Goal: Task Accomplishment & Management: Manage account settings

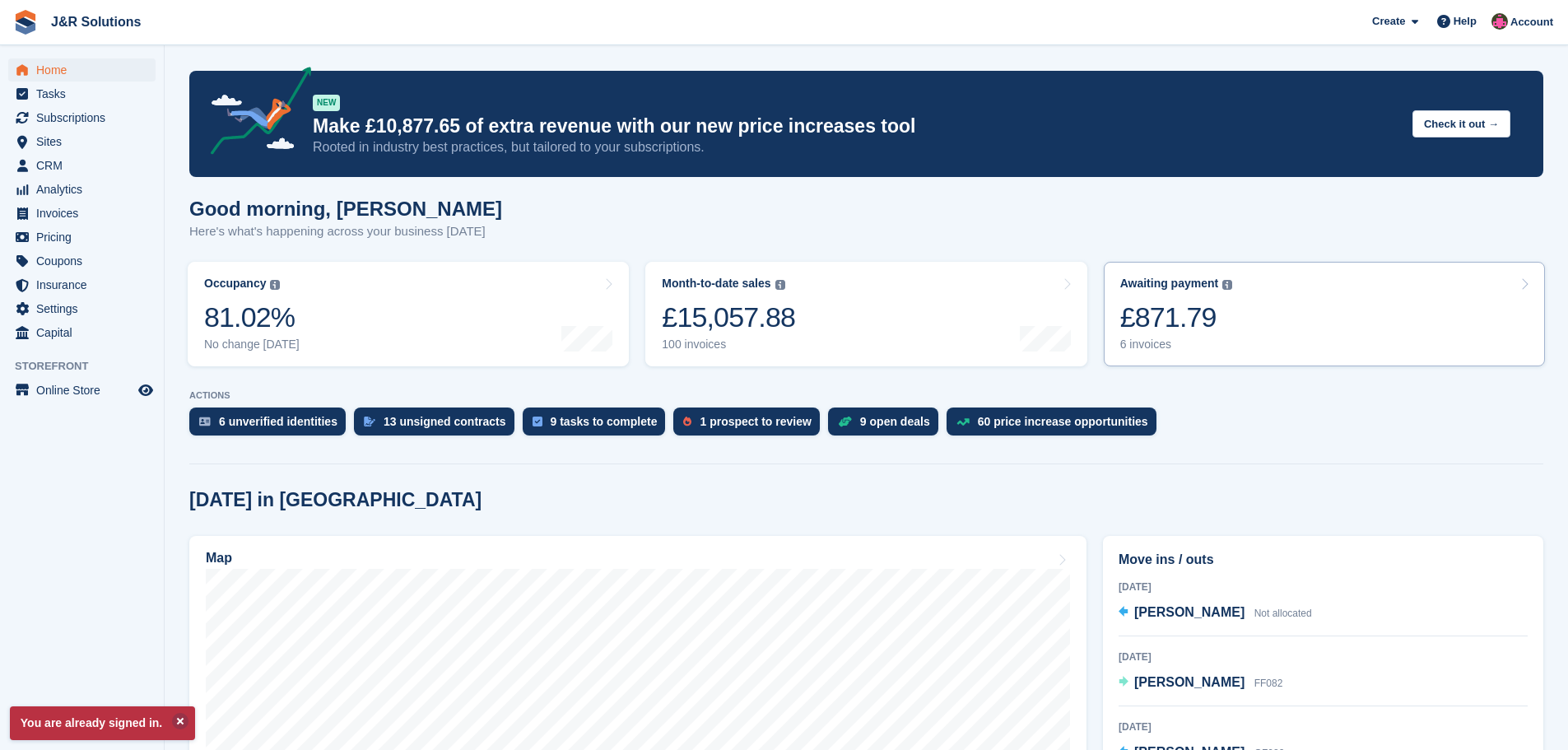
click at [1150, 345] on div "6 invoices" at bounding box center [1177, 345] width 113 height 14
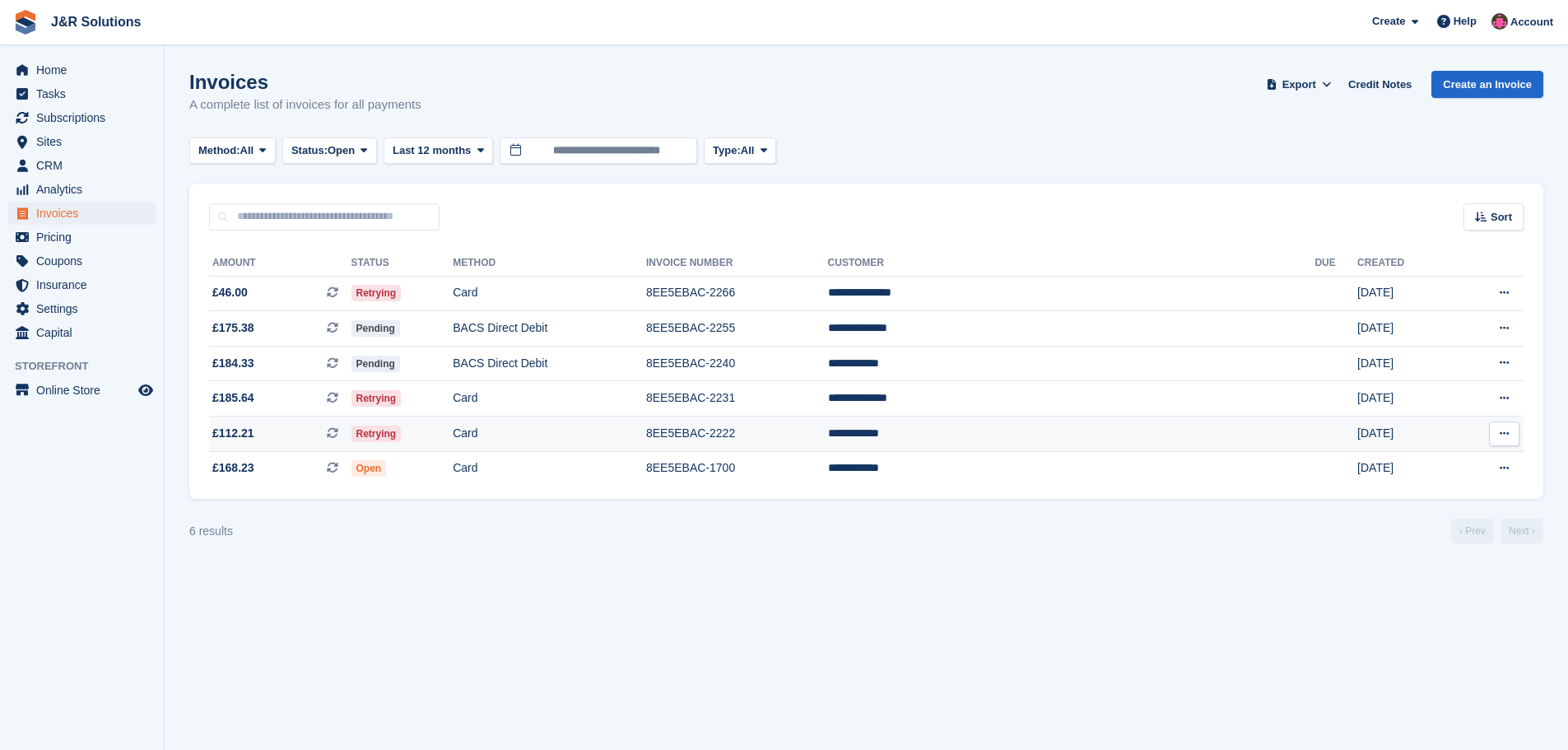
click at [647, 432] on td "Card" at bounding box center [550, 434] width 194 height 36
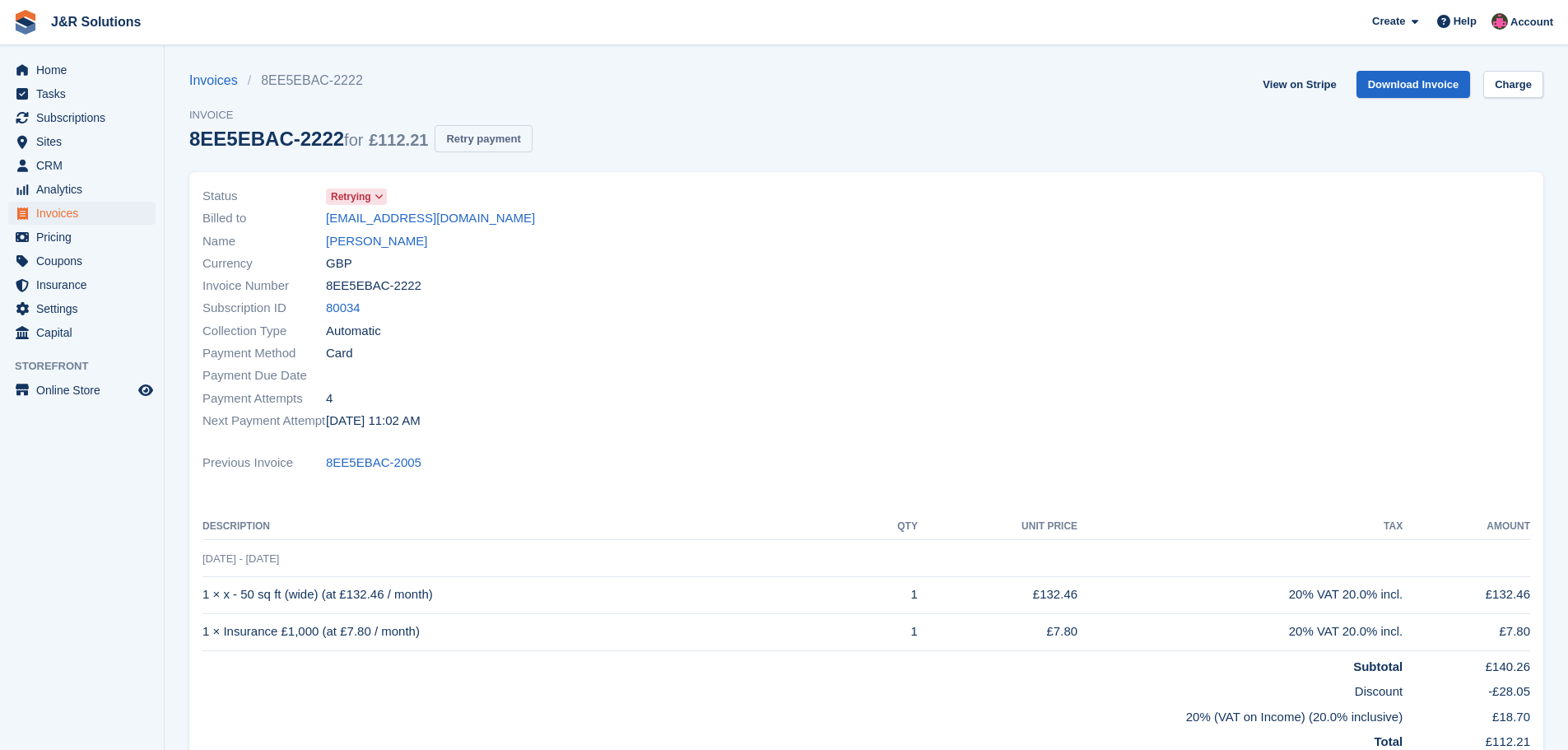
click at [494, 132] on button "Retry payment" at bounding box center [483, 139] width 97 height 28
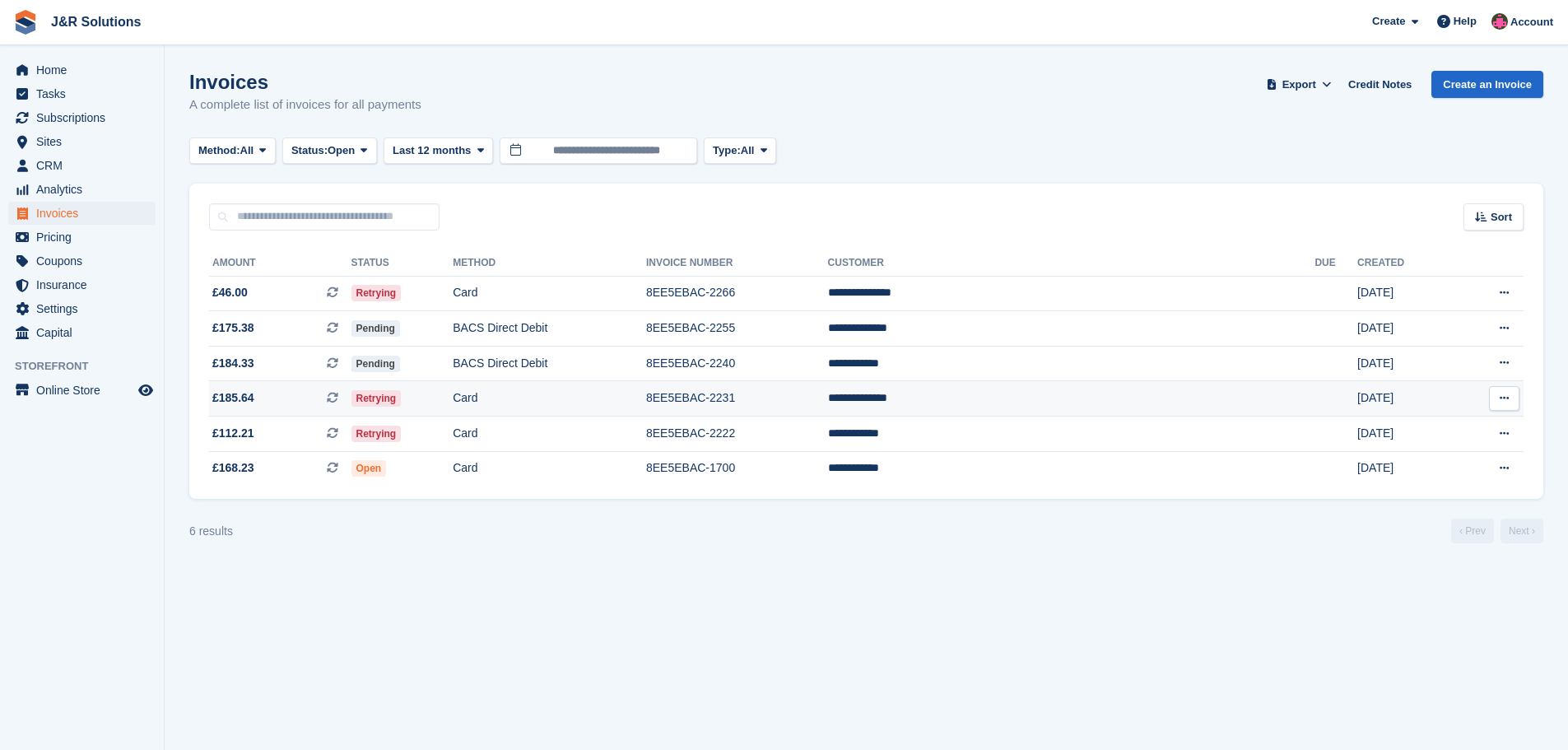
click at [454, 398] on td "Retrying" at bounding box center [402, 399] width 102 height 36
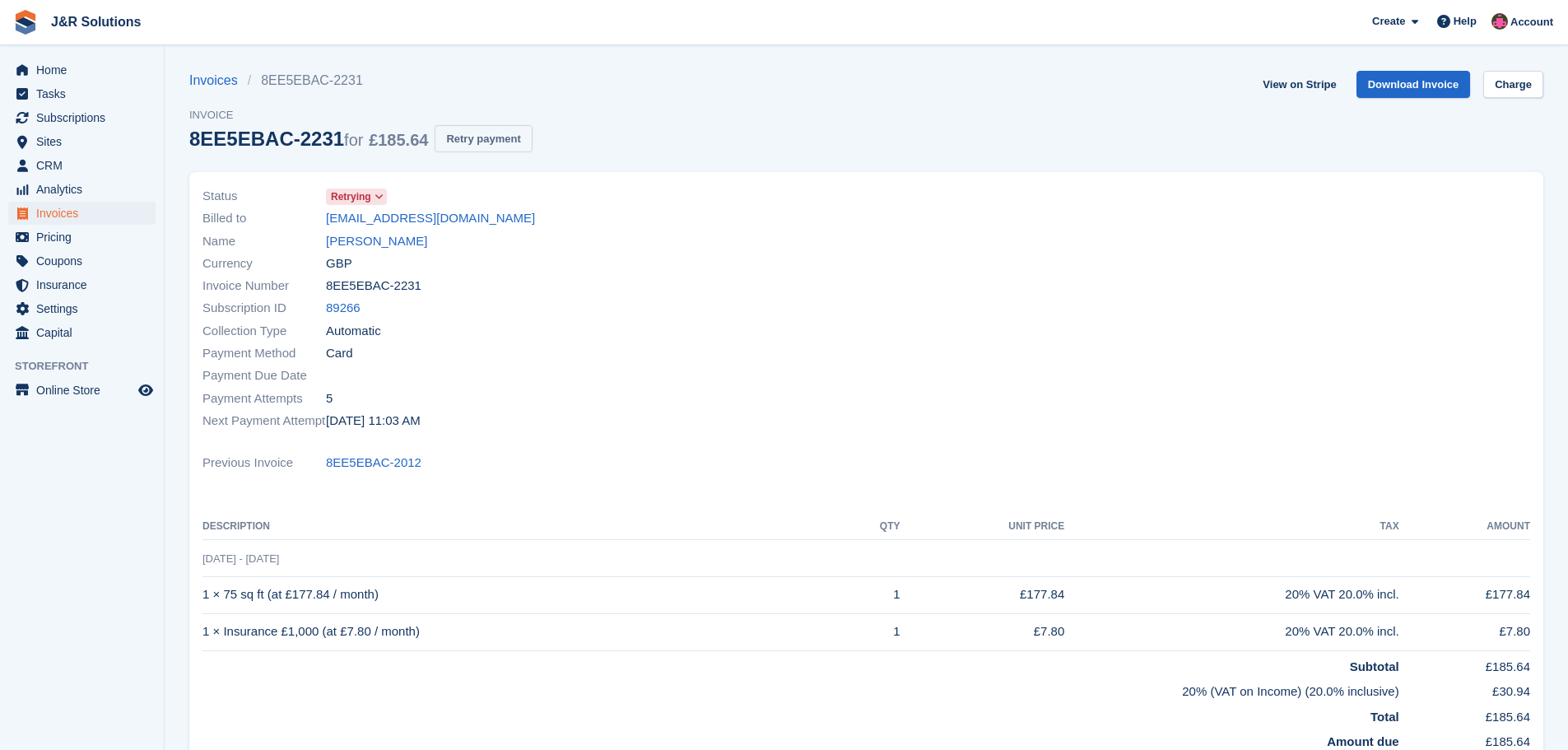
click at [492, 142] on button "Retry payment" at bounding box center [483, 139] width 97 height 28
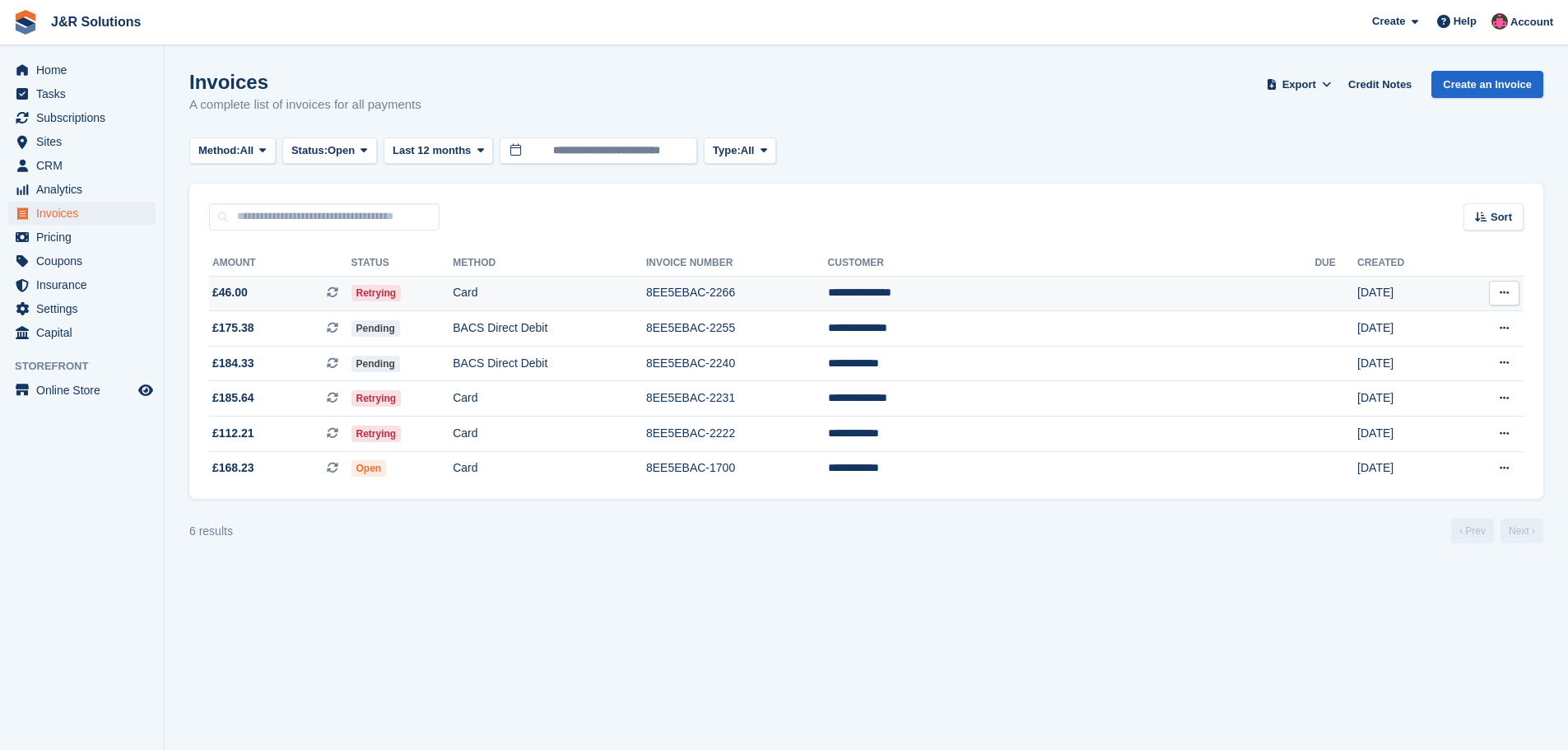
click at [647, 300] on td "Card" at bounding box center [550, 294] width 194 height 36
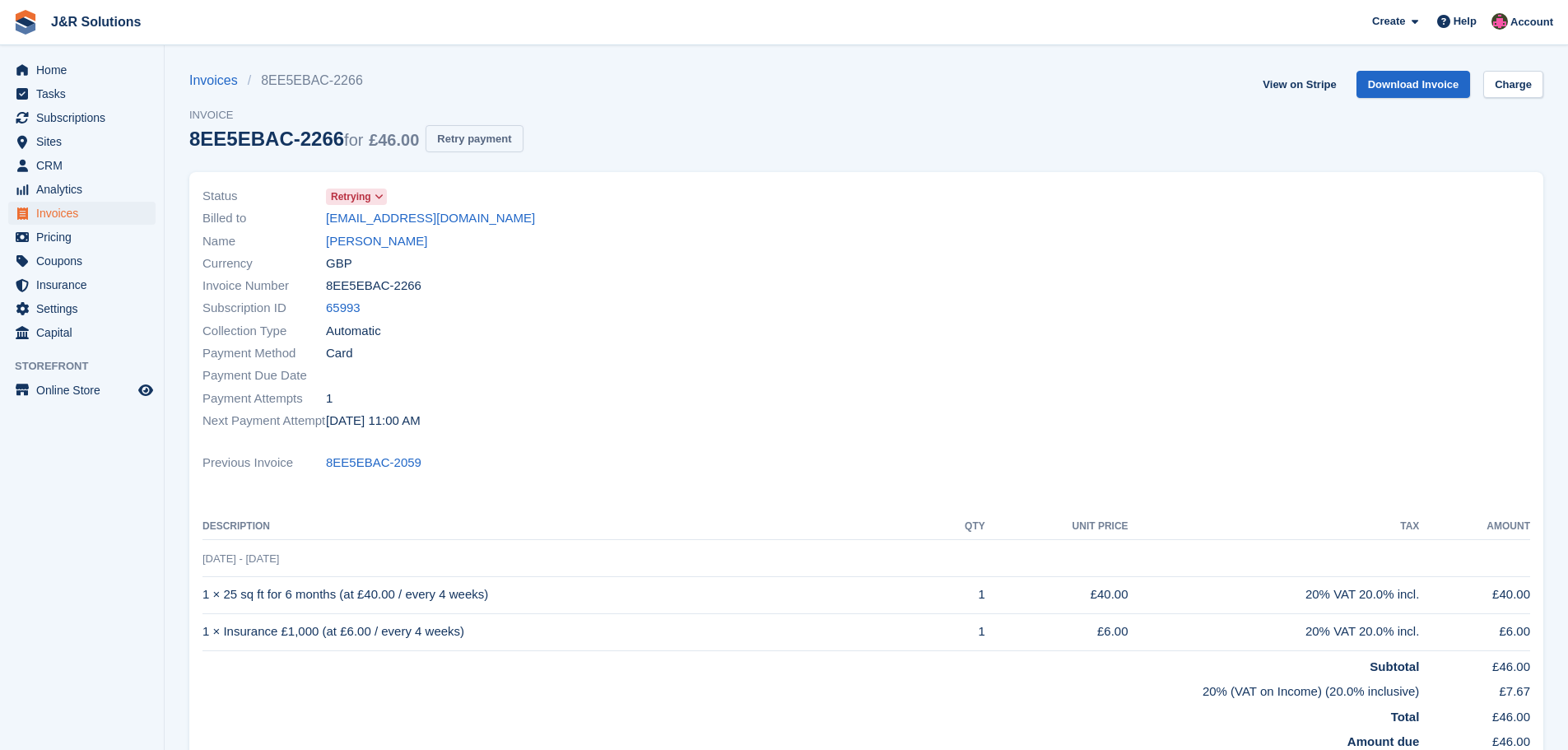
click at [469, 138] on button "Retry payment" at bounding box center [474, 139] width 97 height 28
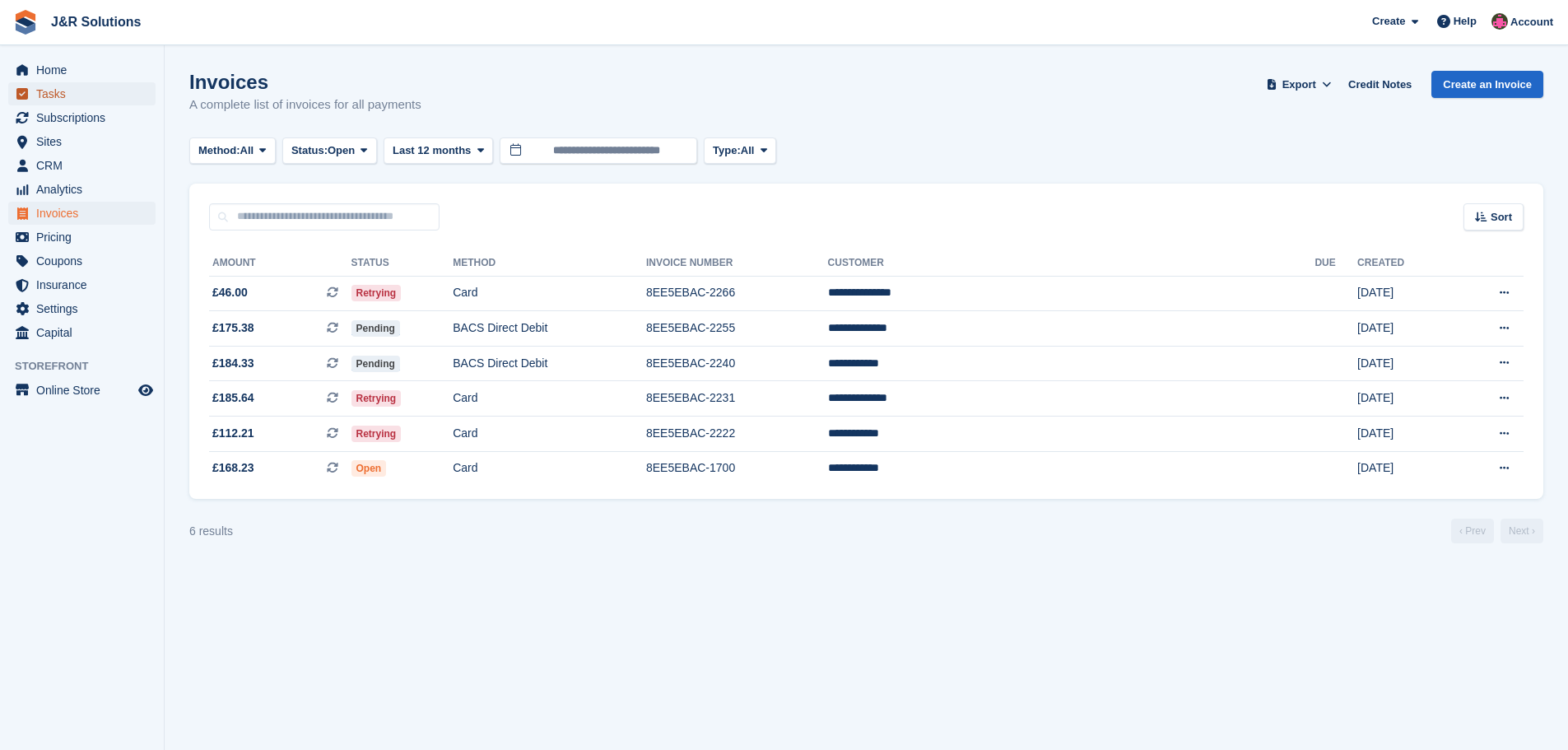
click at [59, 94] on span "Tasks" at bounding box center [85, 94] width 99 height 23
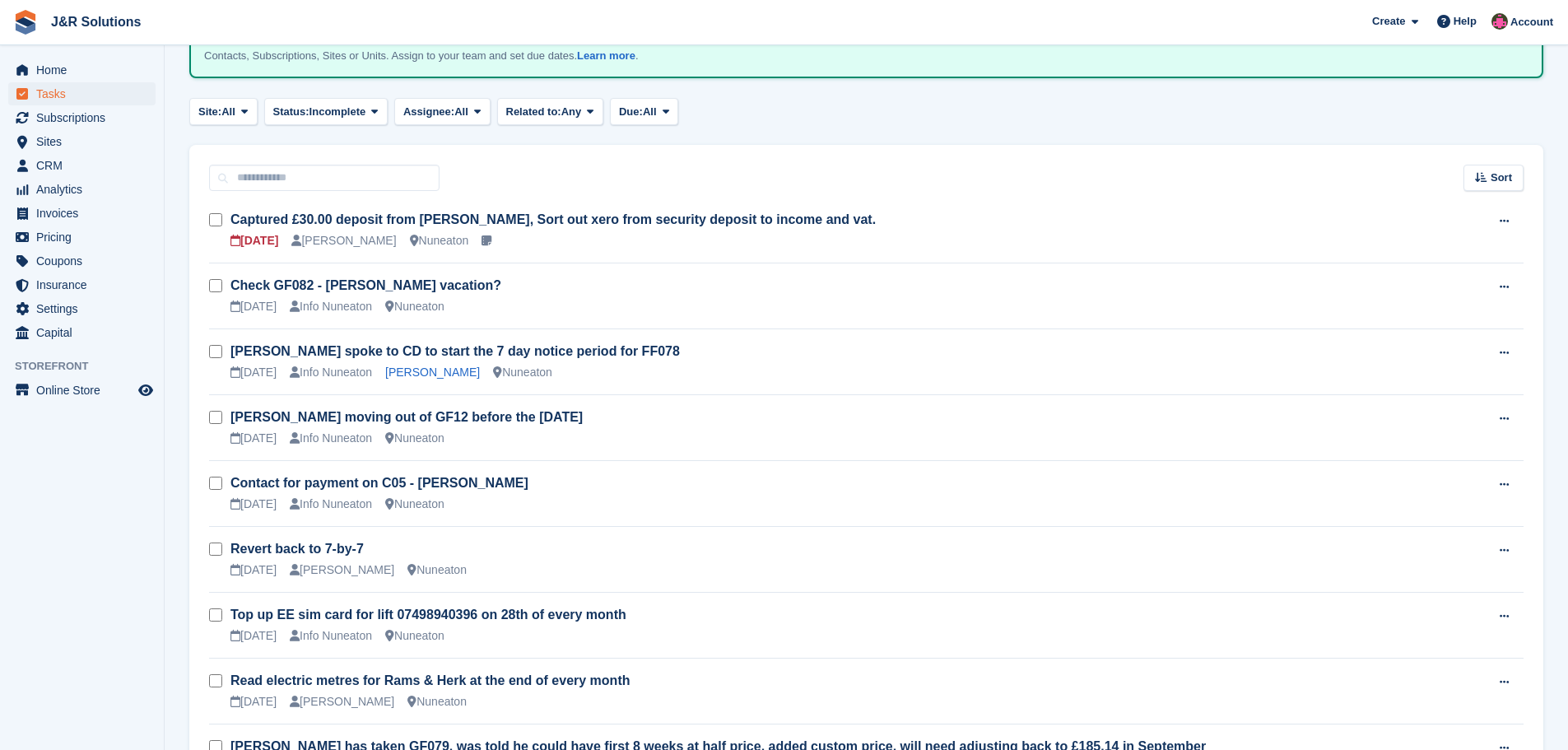
scroll to position [96, 0]
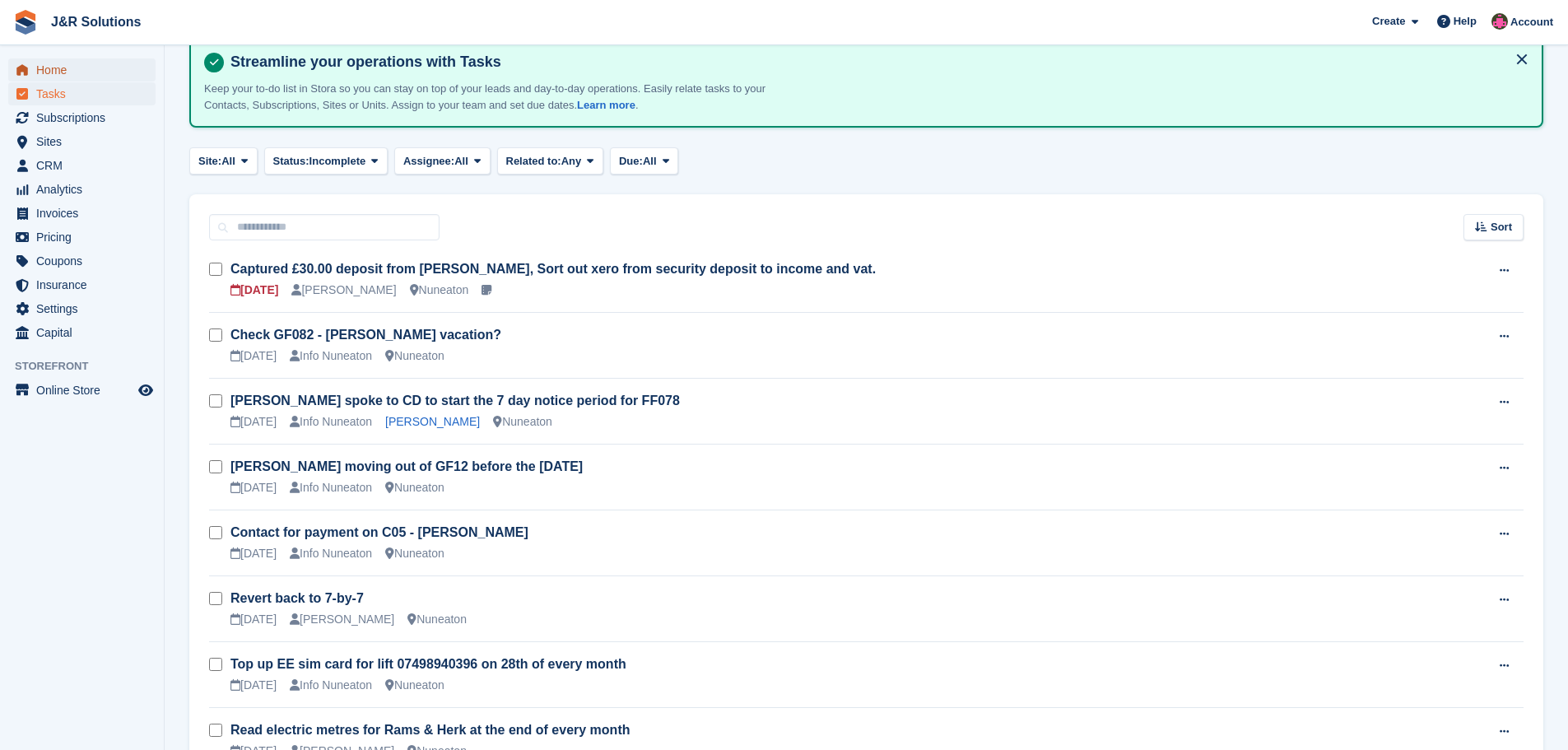
click at [63, 65] on span "Home" at bounding box center [85, 70] width 99 height 23
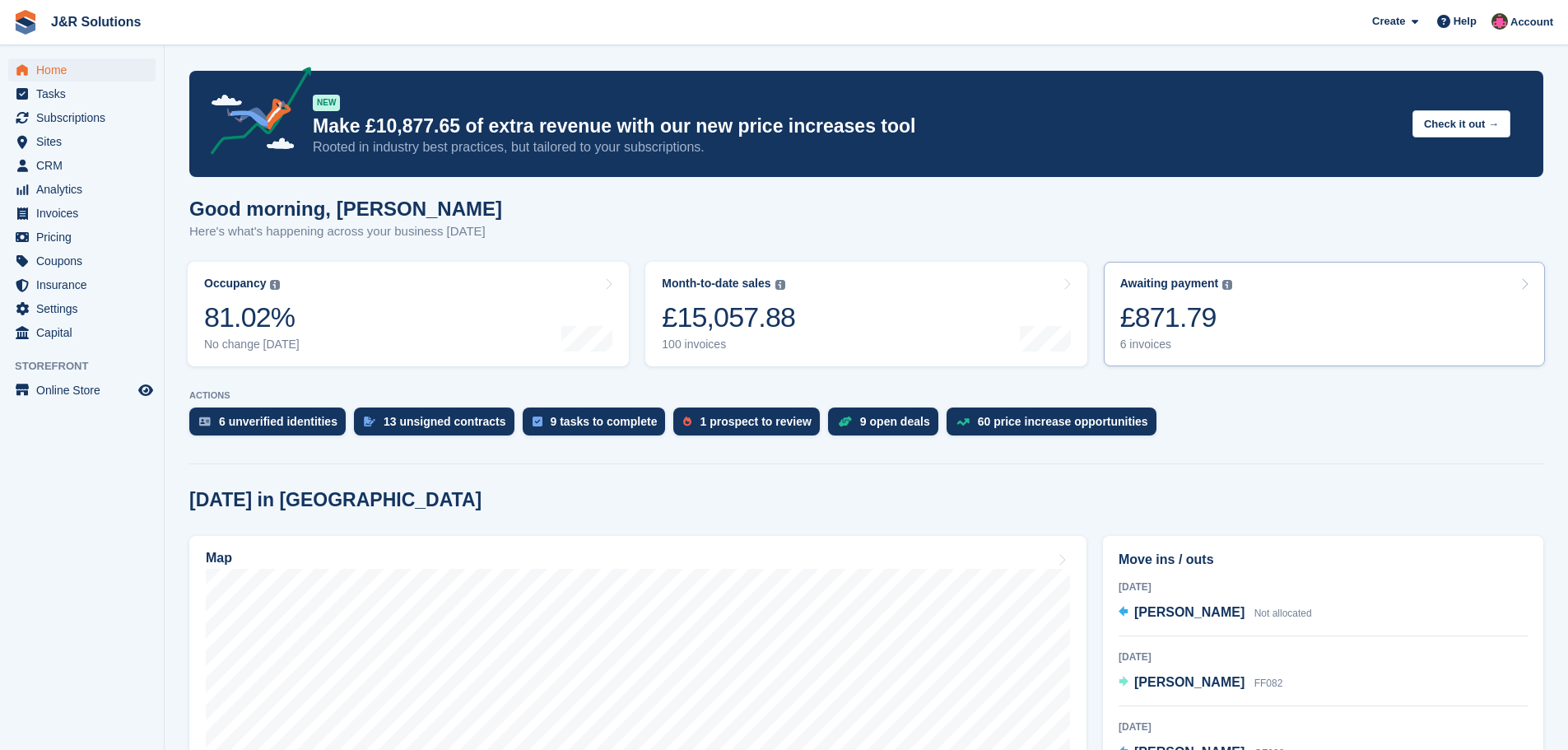
click at [1155, 343] on div "6 invoices" at bounding box center [1177, 345] width 113 height 14
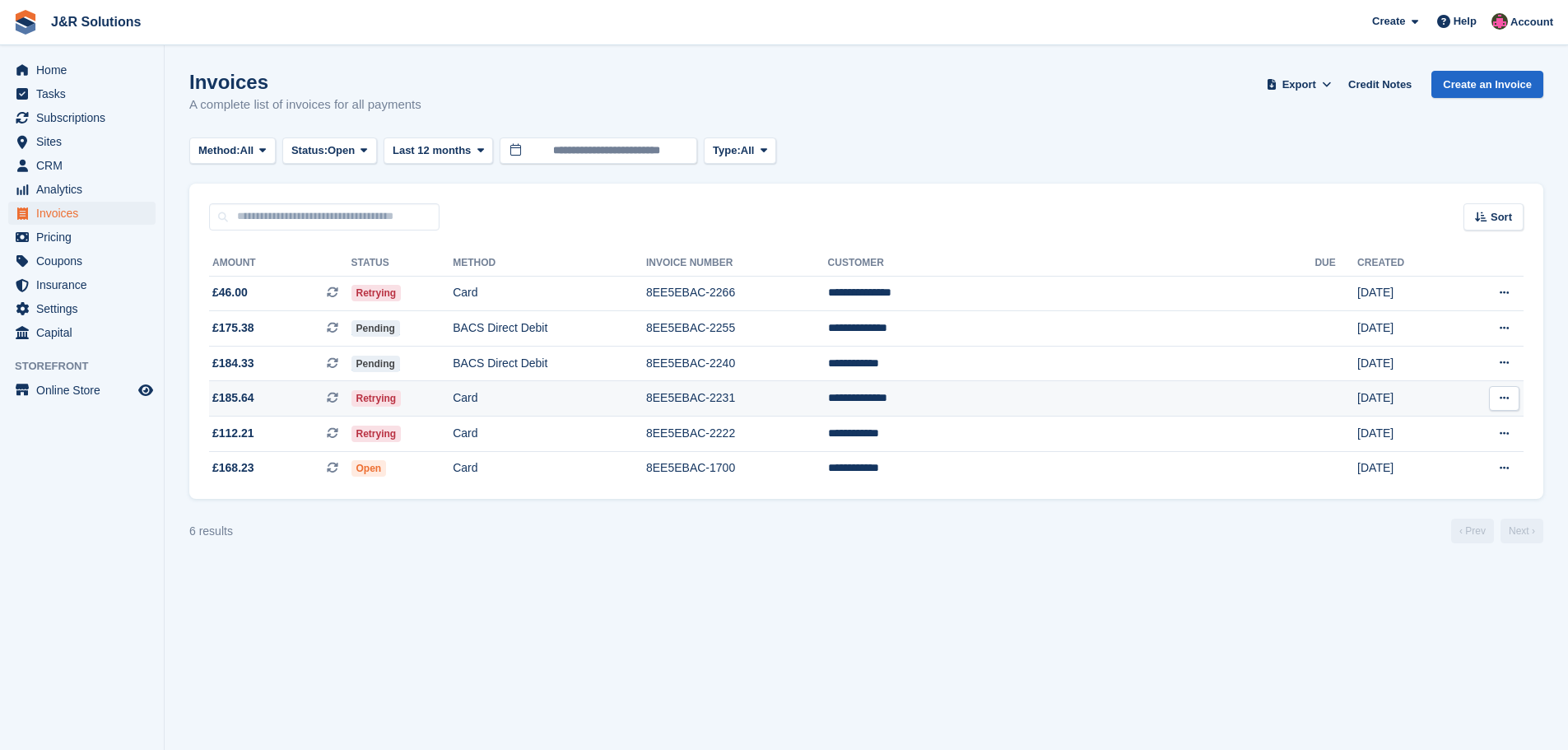
click at [828, 396] on td "8EE5EBAC-2231" at bounding box center [737, 399] width 182 height 36
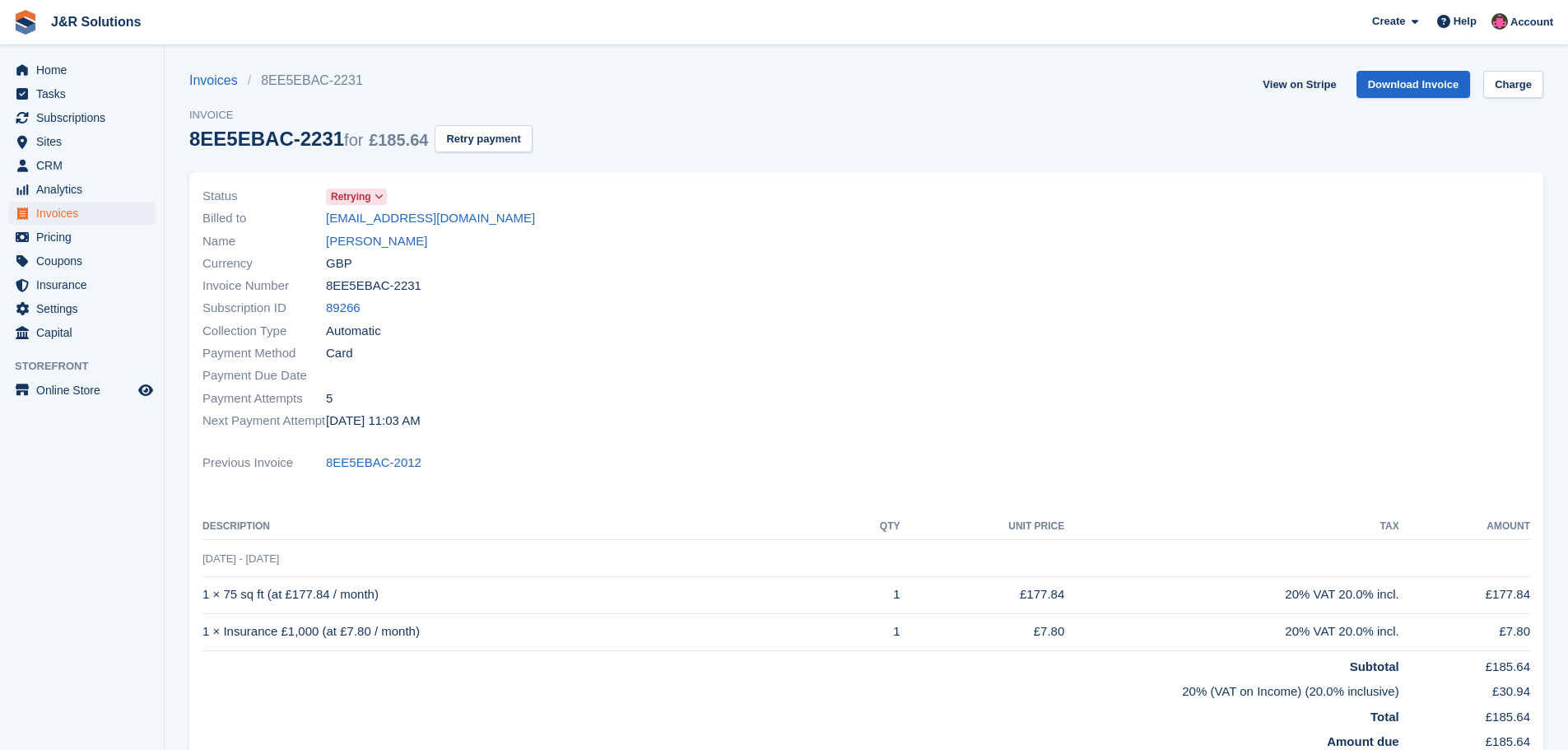
drag, startPoint x: 385, startPoint y: 241, endPoint x: 410, endPoint y: 238, distance: 25.2
click at [386, 241] on link "[PERSON_NAME]" at bounding box center [377, 241] width 101 height 19
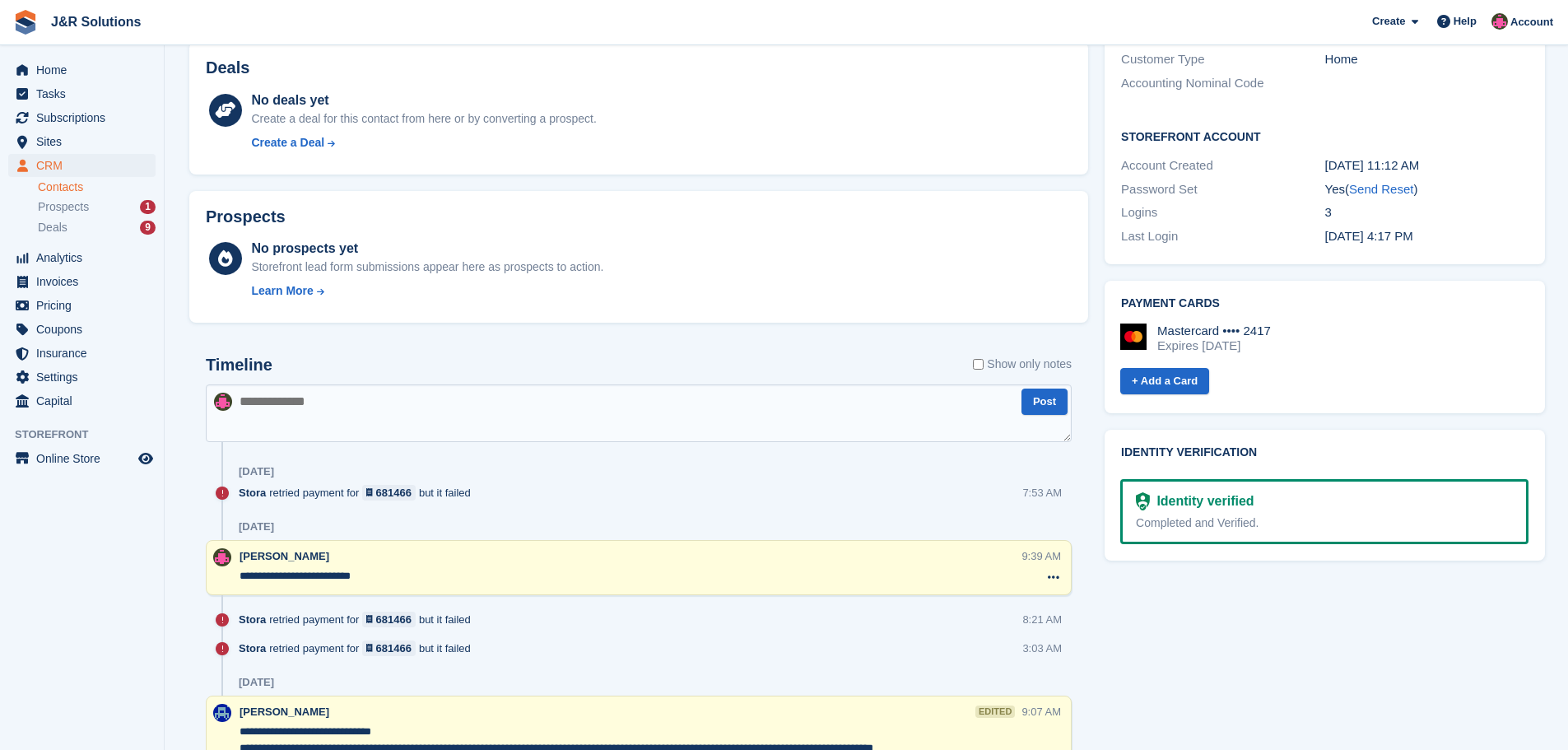
scroll to position [741, 0]
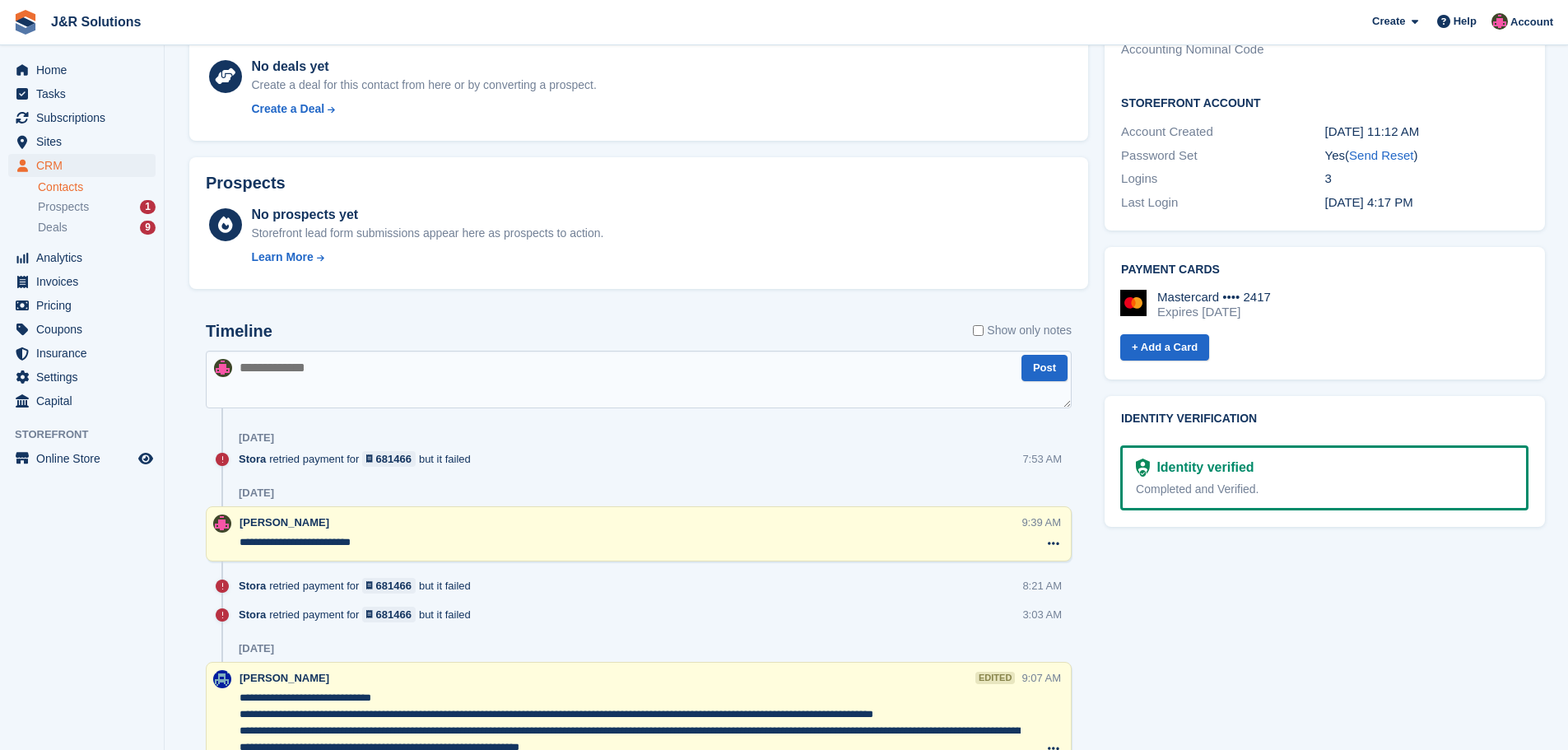
click at [326, 376] on textarea at bounding box center [639, 379] width 866 height 58
type textarea "**********"
click at [1051, 365] on button "Post" at bounding box center [1045, 368] width 46 height 28
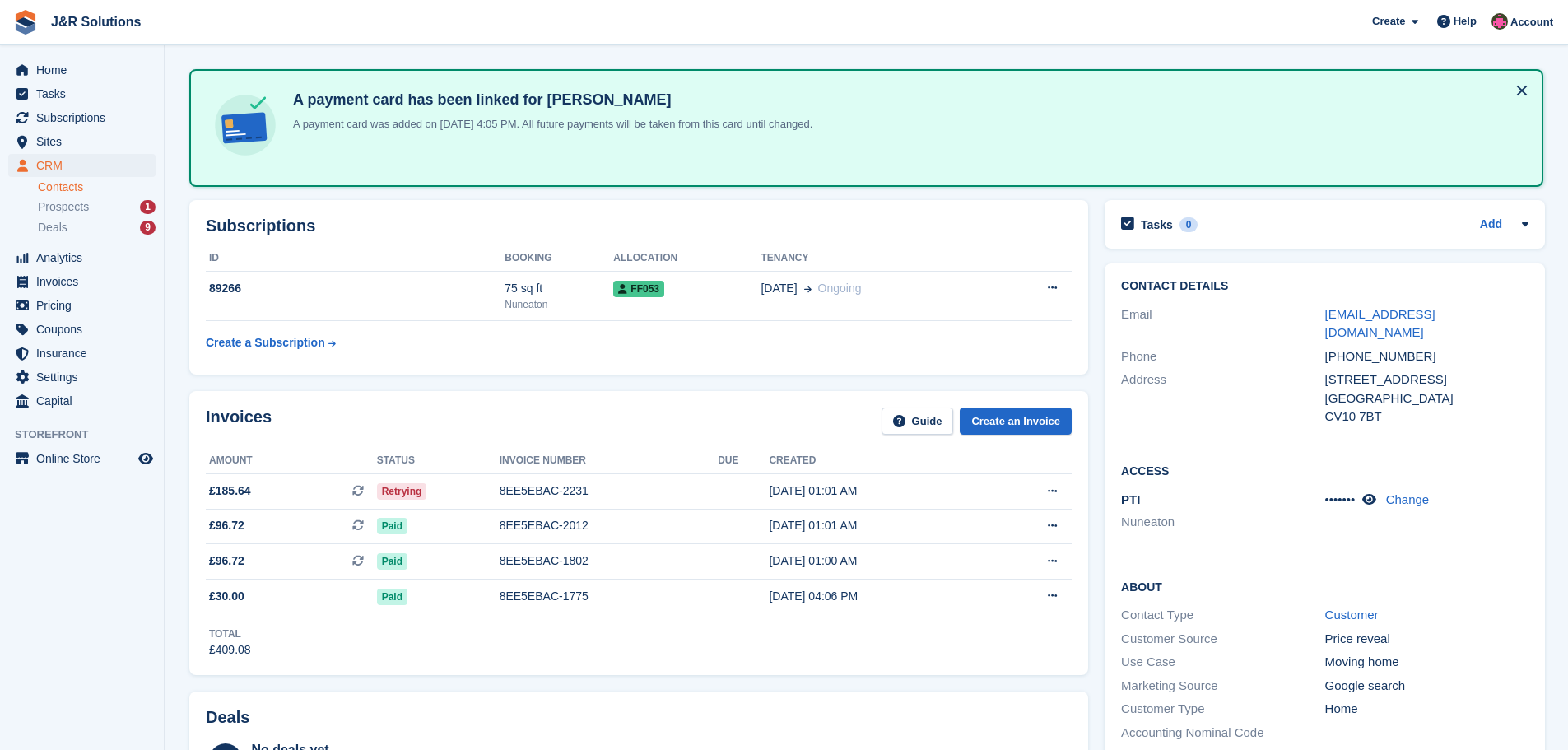
scroll to position [0, 0]
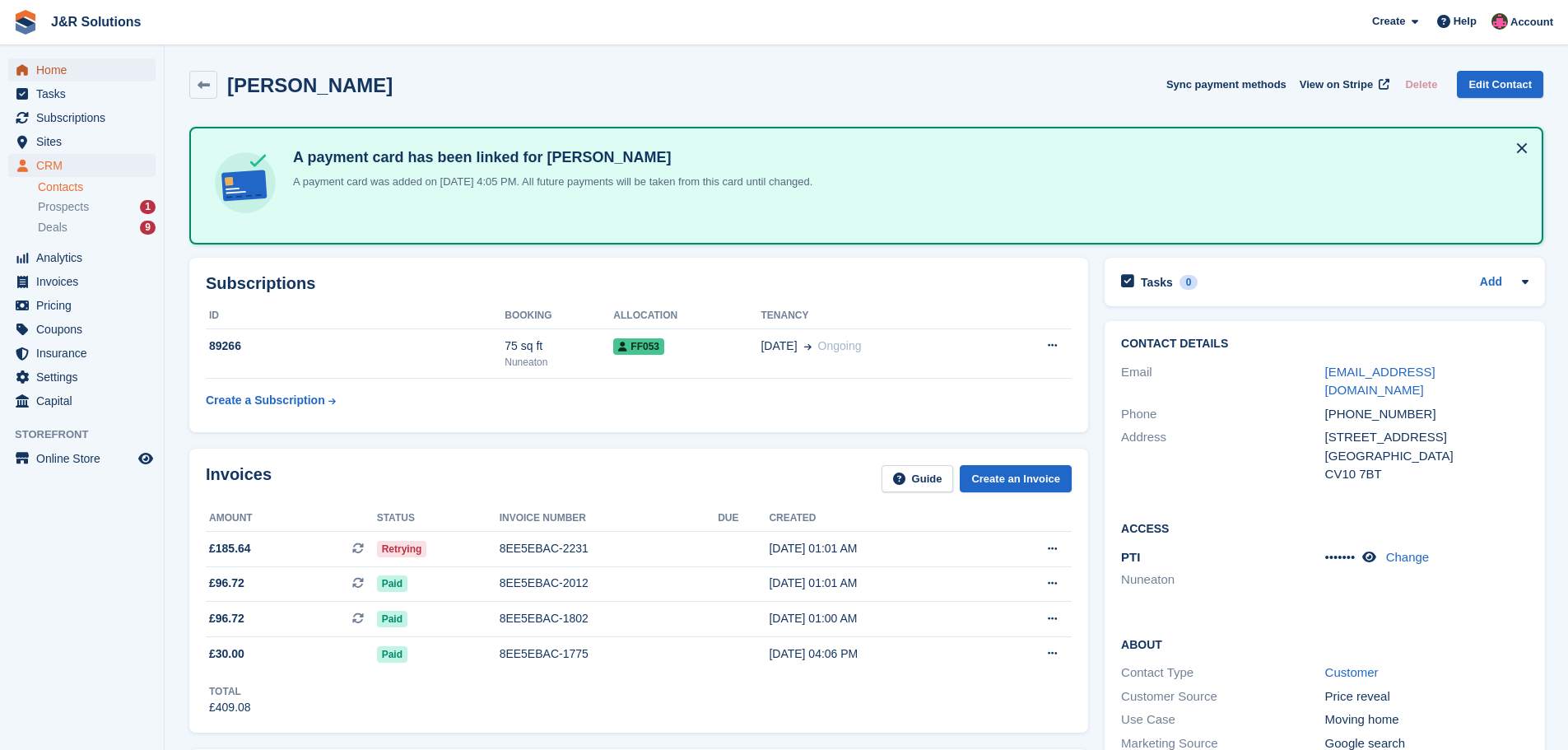
click at [73, 71] on span "Home" at bounding box center [85, 70] width 99 height 23
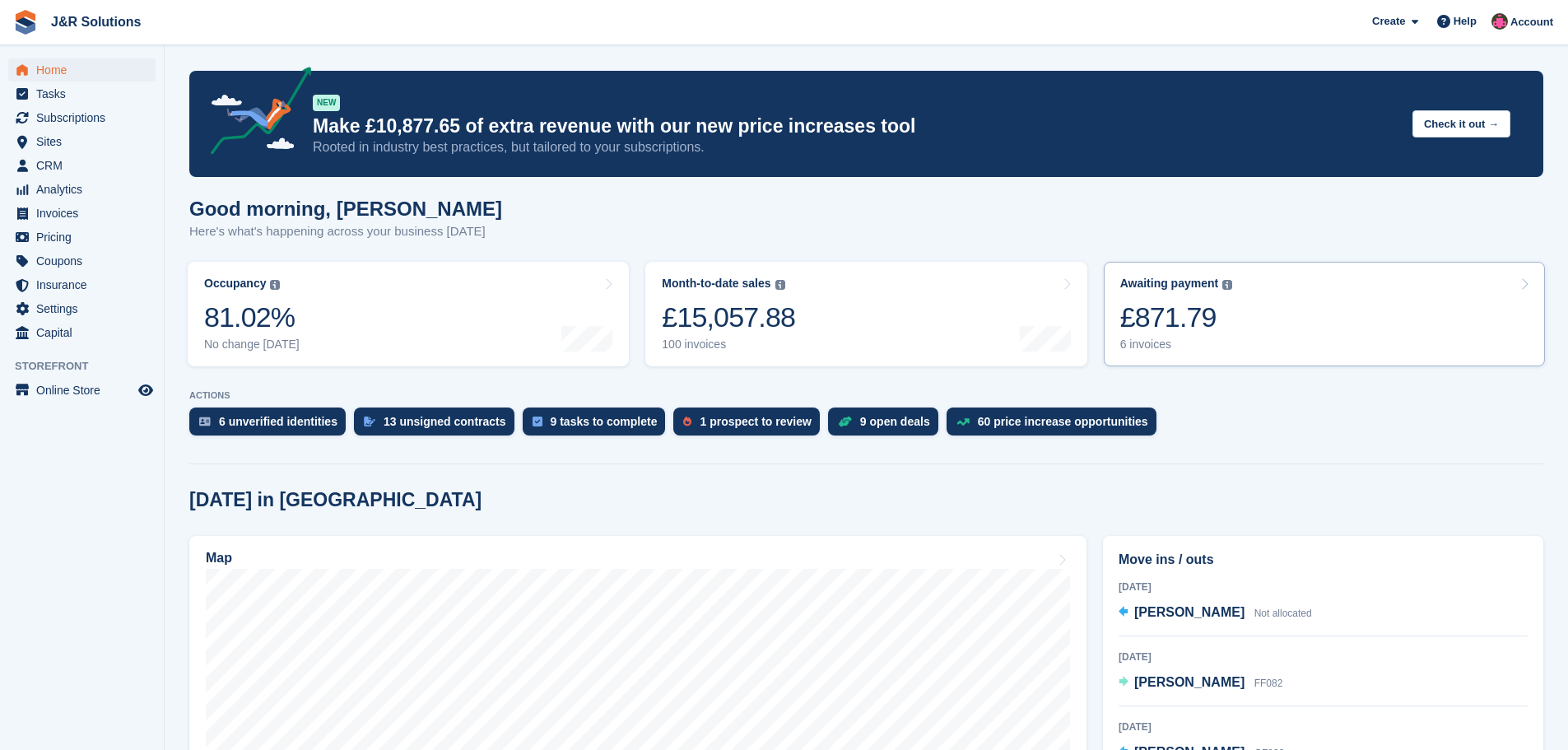
click at [1157, 340] on div "6 invoices" at bounding box center [1177, 345] width 113 height 14
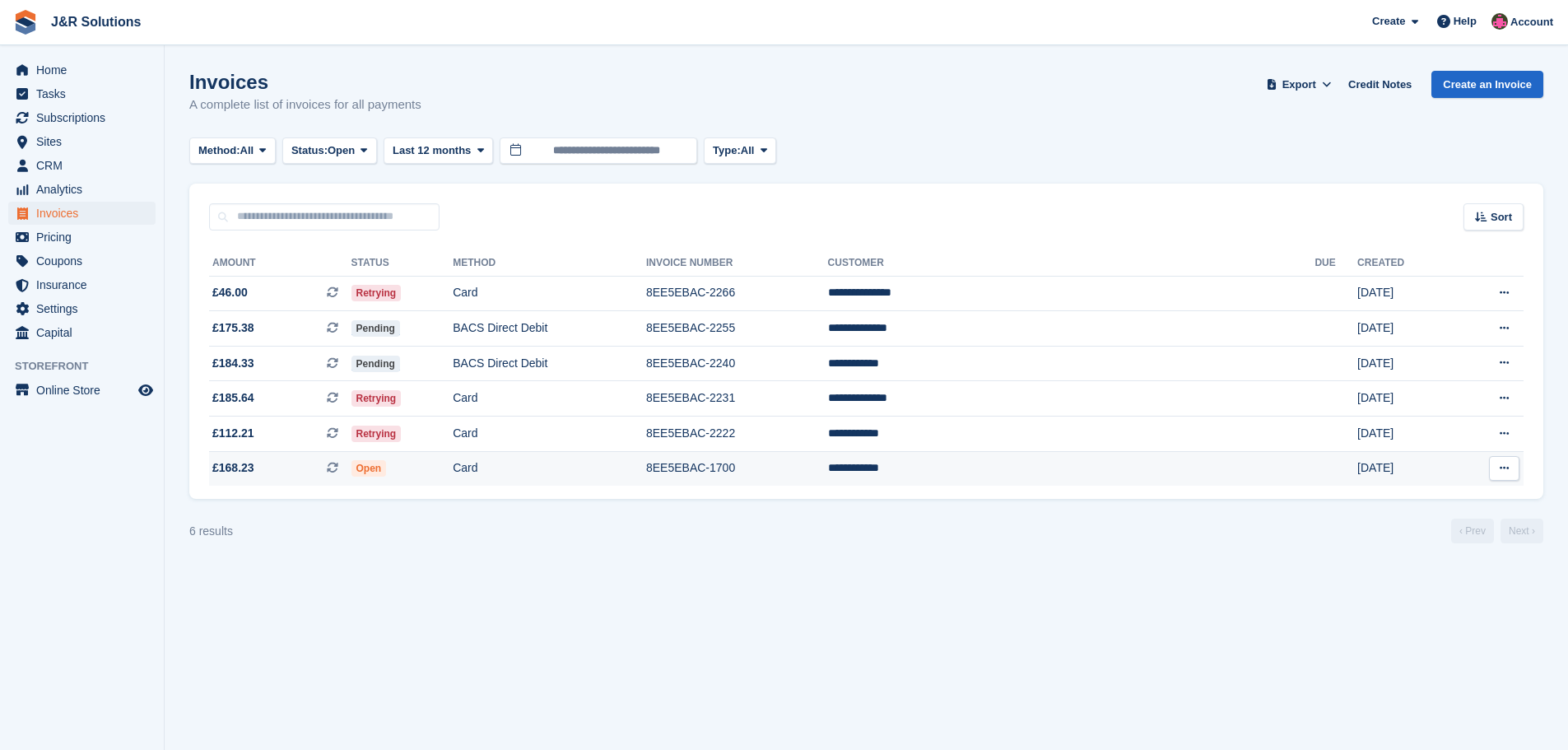
click at [810, 465] on td "8EE5EBAC-1700" at bounding box center [737, 468] width 182 height 35
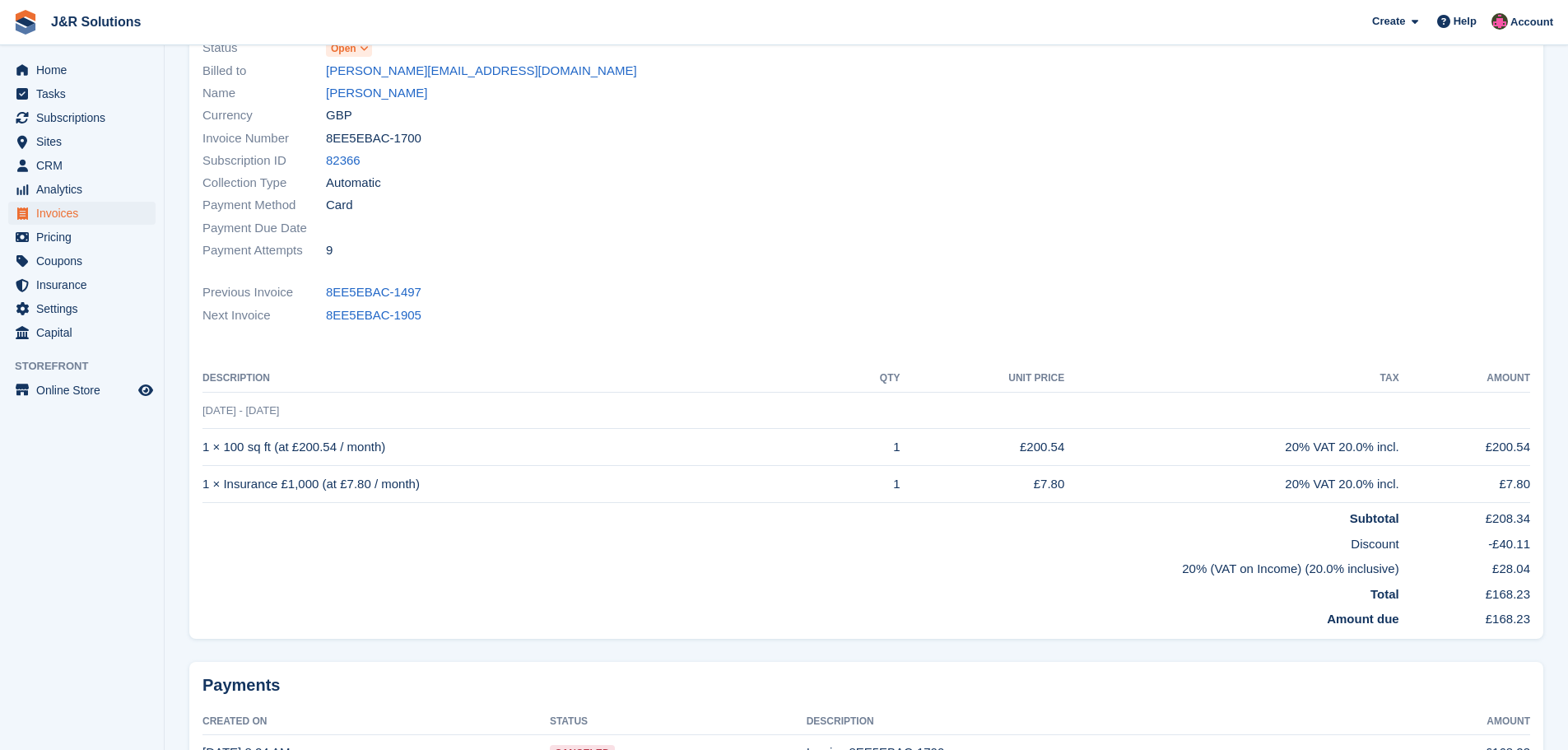
scroll to position [15, 0]
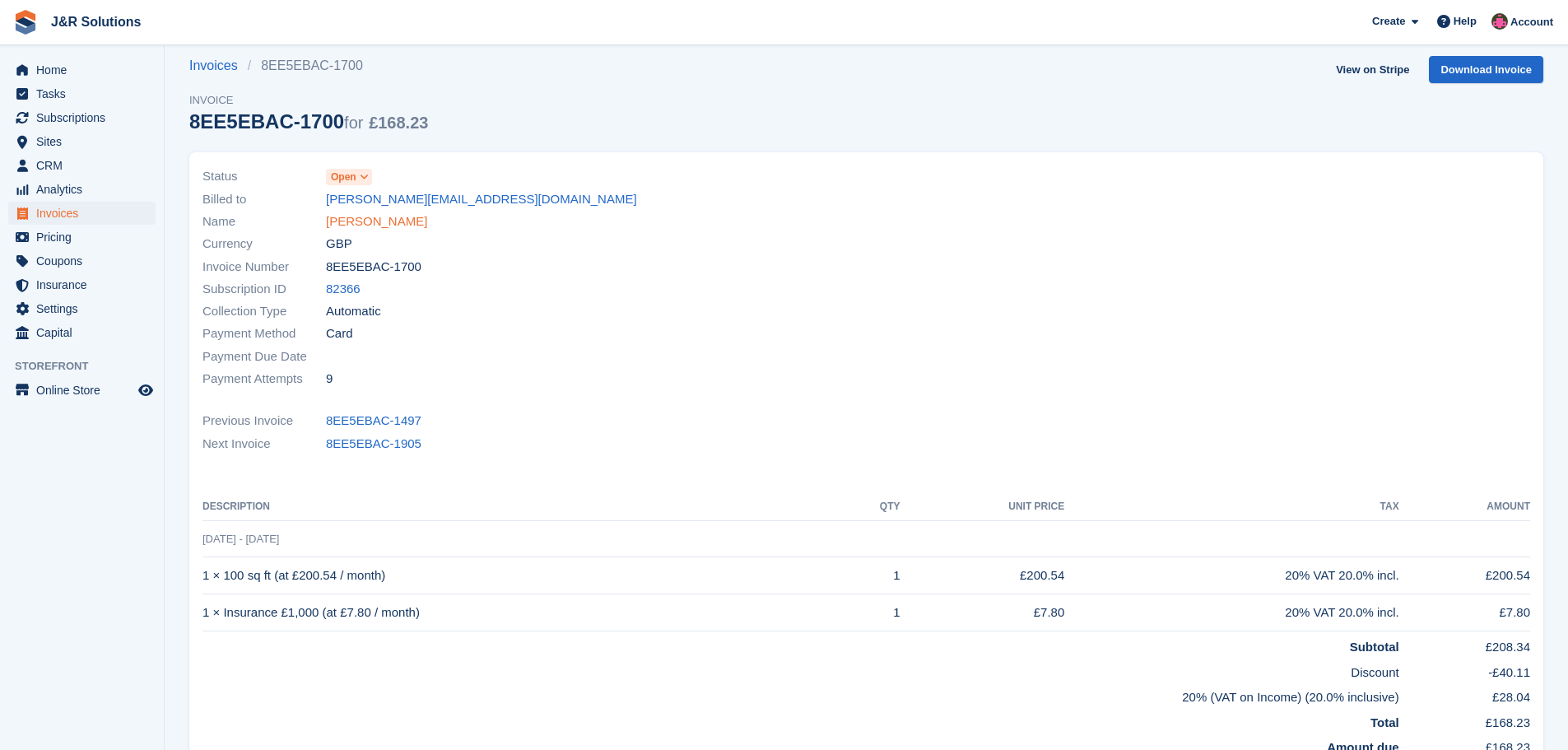
click at [345, 214] on link "Lisa Riddell" at bounding box center [377, 222] width 101 height 19
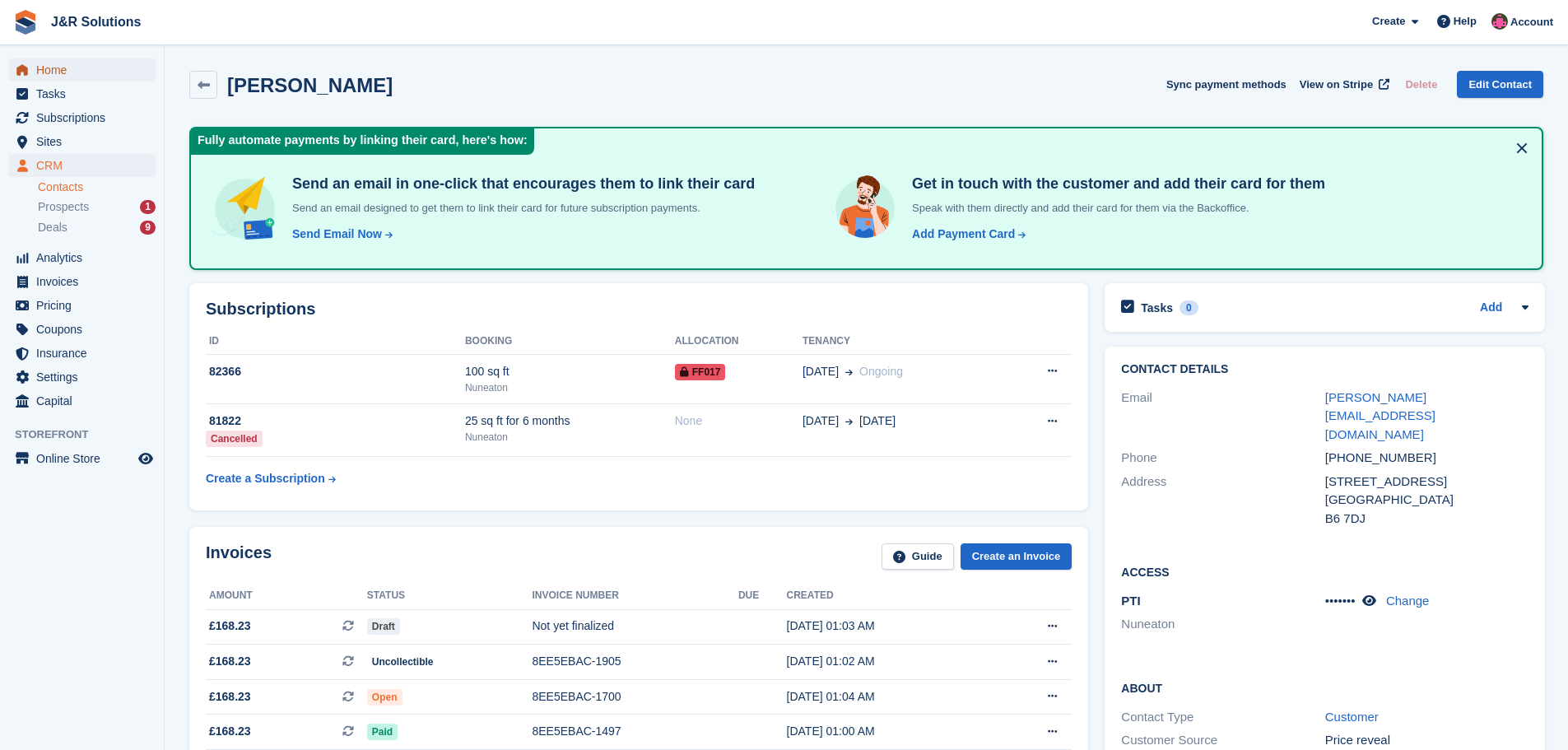
click at [64, 69] on span "Home" at bounding box center [85, 70] width 99 height 23
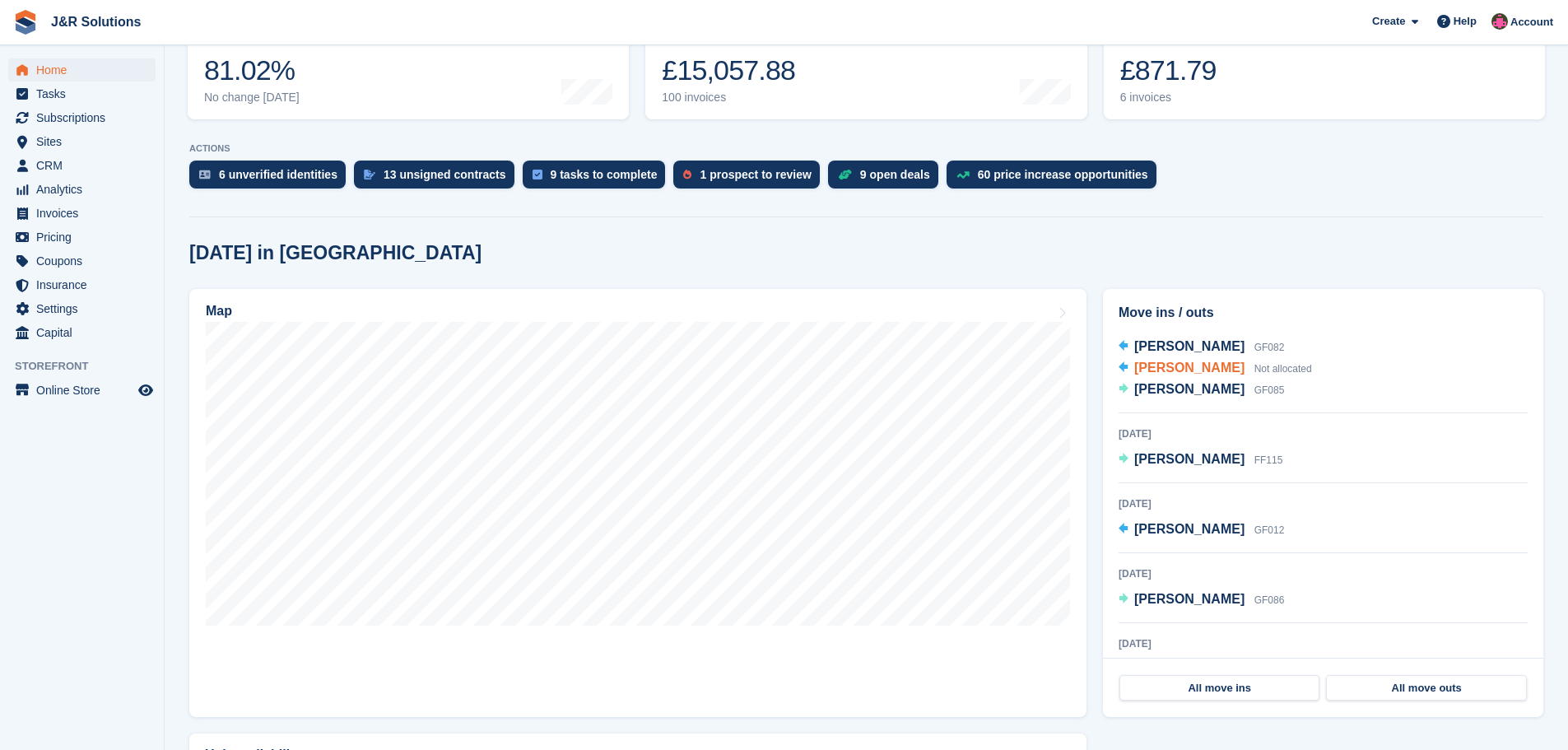
scroll to position [5, 0]
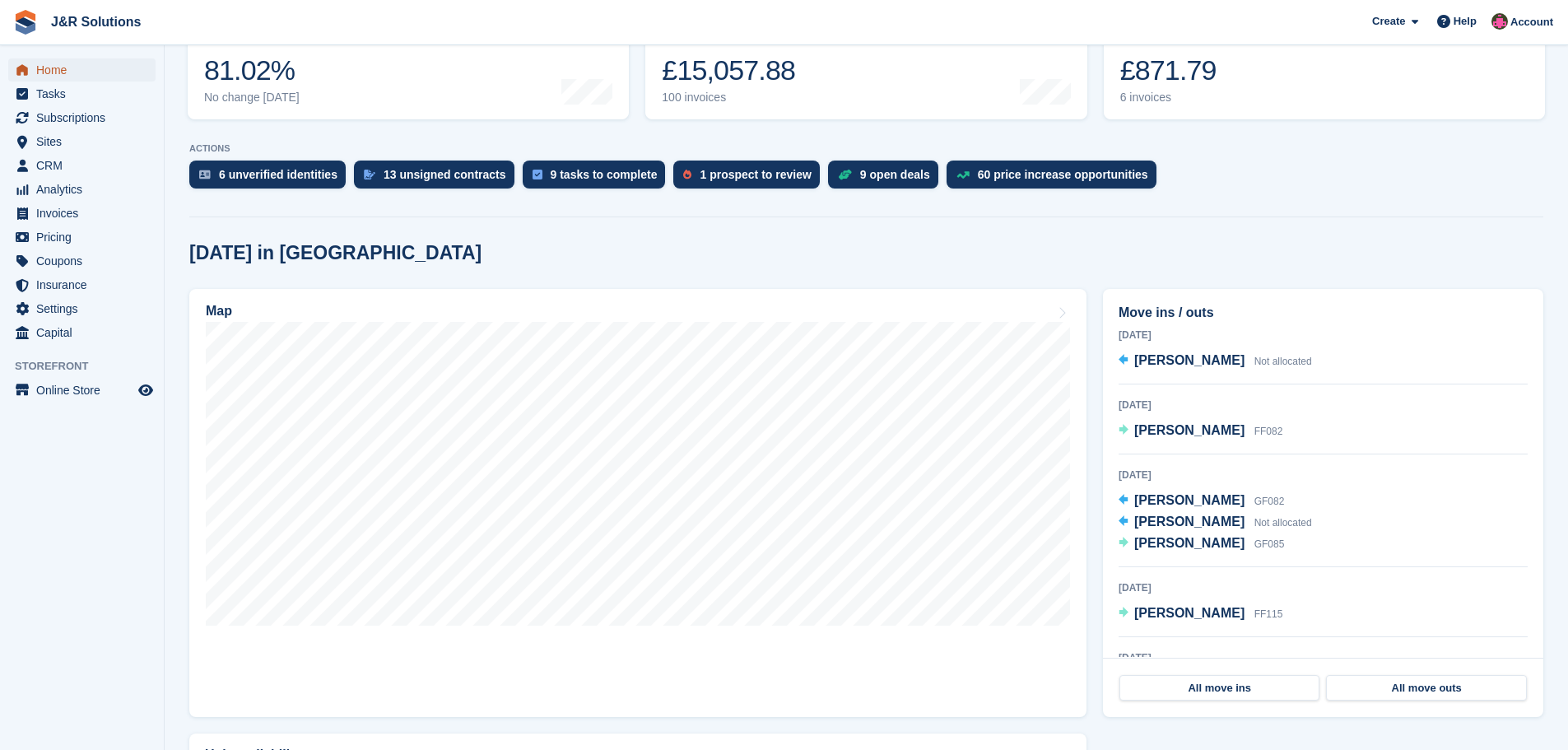
click at [50, 72] on span "Home" at bounding box center [85, 70] width 99 height 23
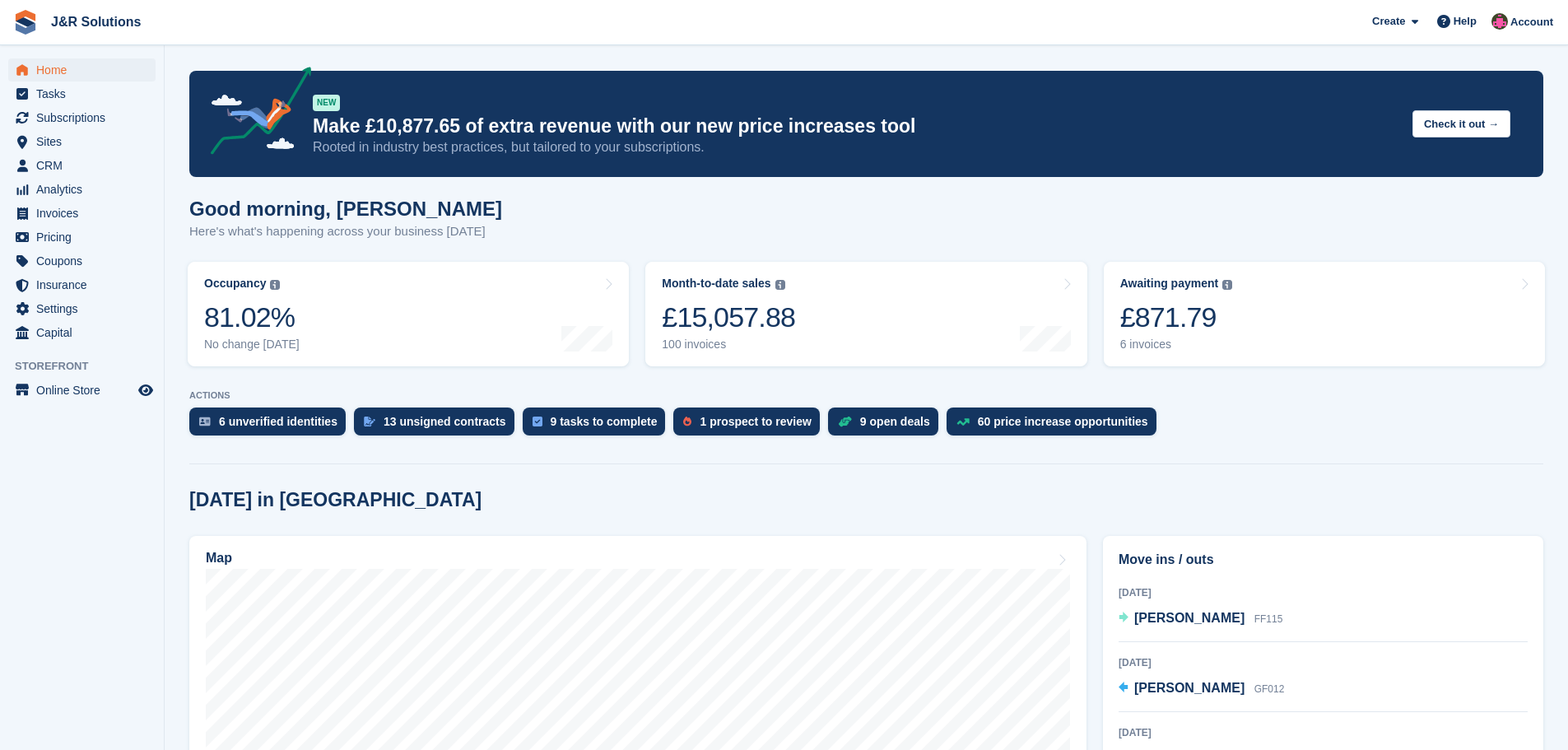
scroll to position [0, 0]
drag, startPoint x: 1371, startPoint y: 0, endPoint x: 1307, endPoint y: 24, distance: 68.4
click at [1307, 24] on span "J&R Solutions Create Subscription Invoice Contact Deal Discount Page Help Chat …" at bounding box center [784, 22] width 1568 height 44
